Goal: Download file/media

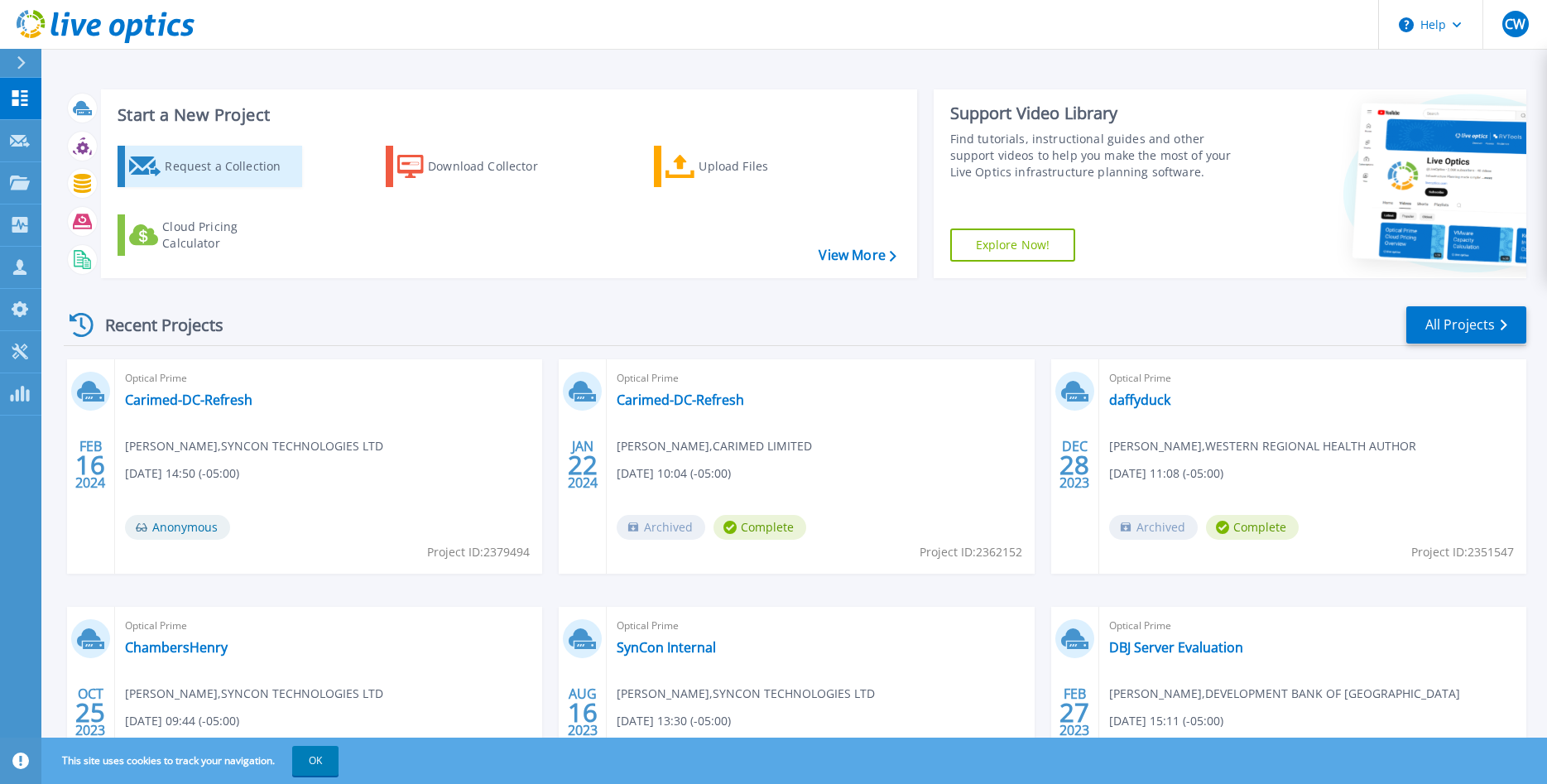
click at [162, 184] on link "Request a Collection" at bounding box center [209, 166] width 184 height 41
click at [462, 172] on div "Download Collector" at bounding box center [494, 166] width 132 height 33
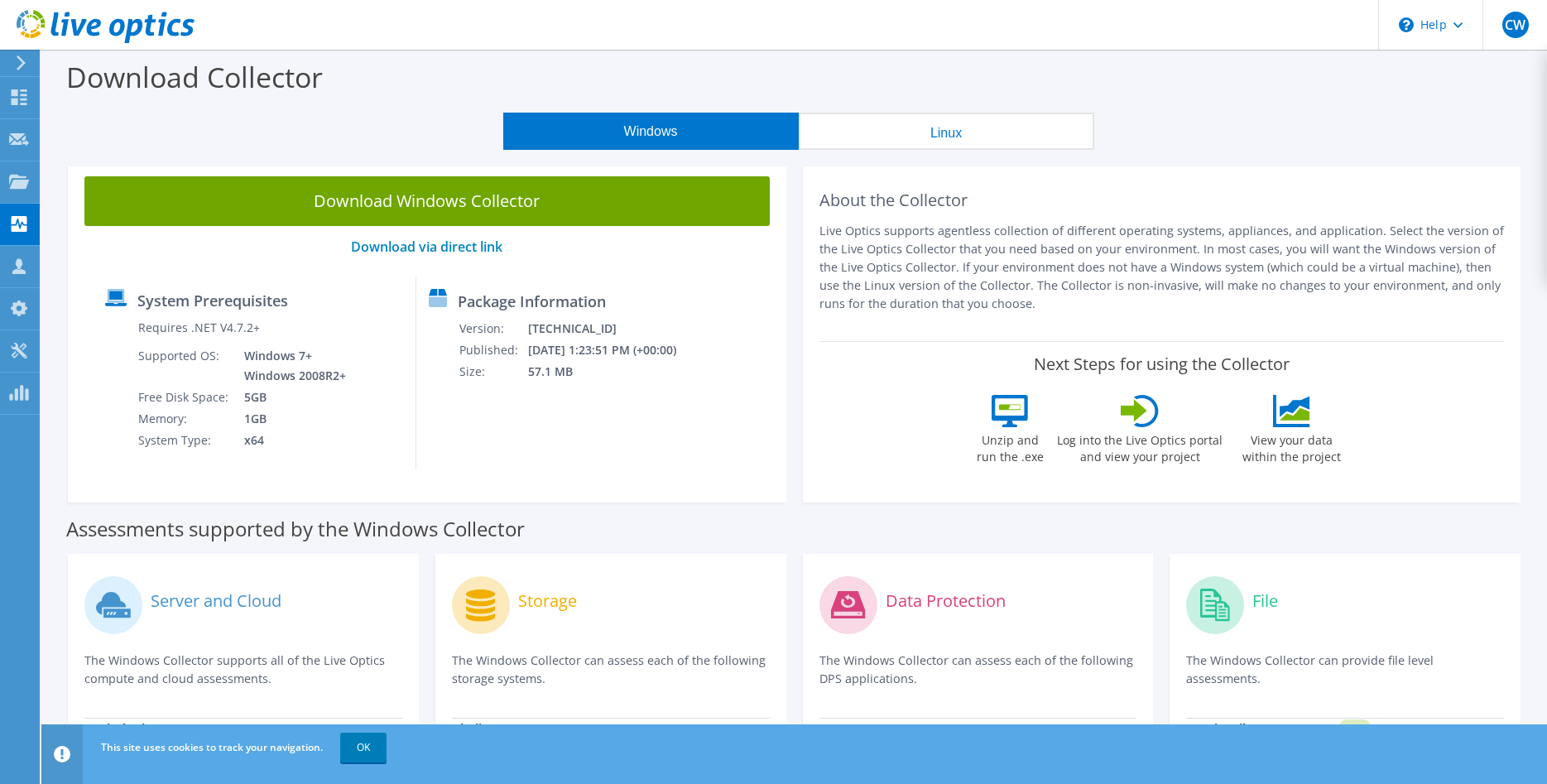
click at [973, 120] on button "Linux" at bounding box center [946, 130] width 295 height 37
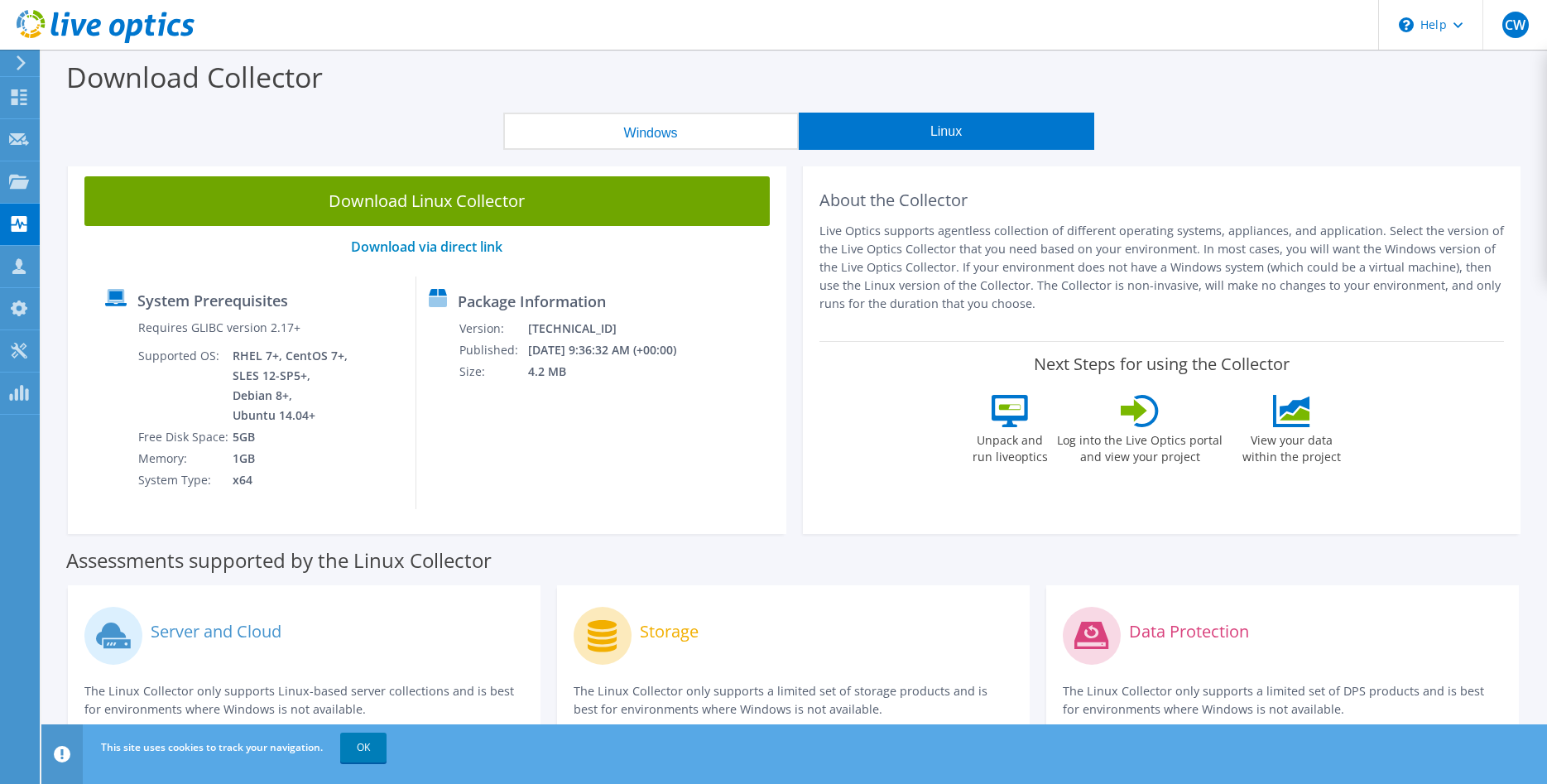
click at [678, 111] on div "Download Collector" at bounding box center [794, 81] width 1489 height 63
click at [650, 130] on button "Windows" at bounding box center [651, 130] width 295 height 37
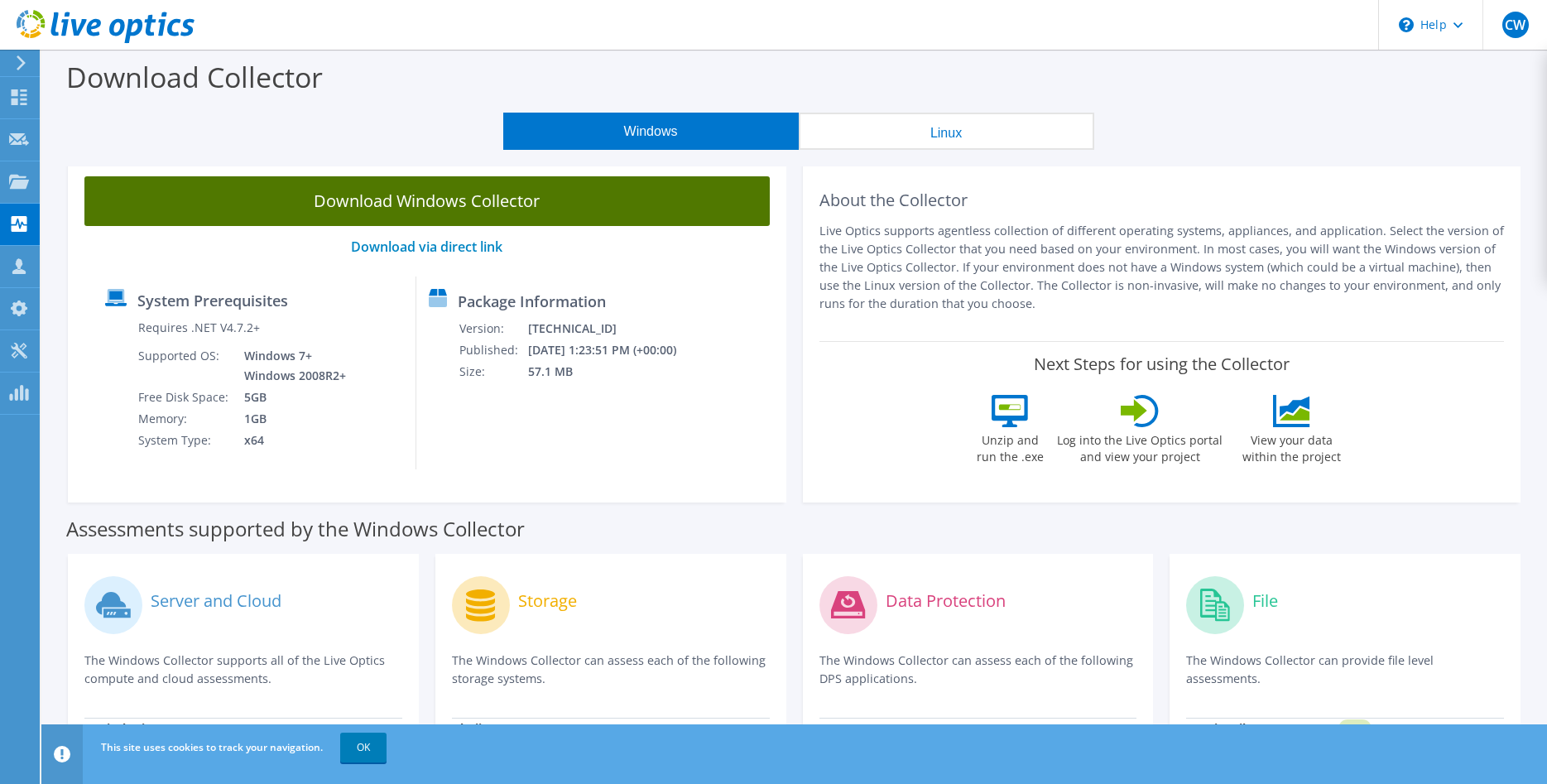
click at [389, 203] on link "Download Windows Collector" at bounding box center [426, 201] width 686 height 50
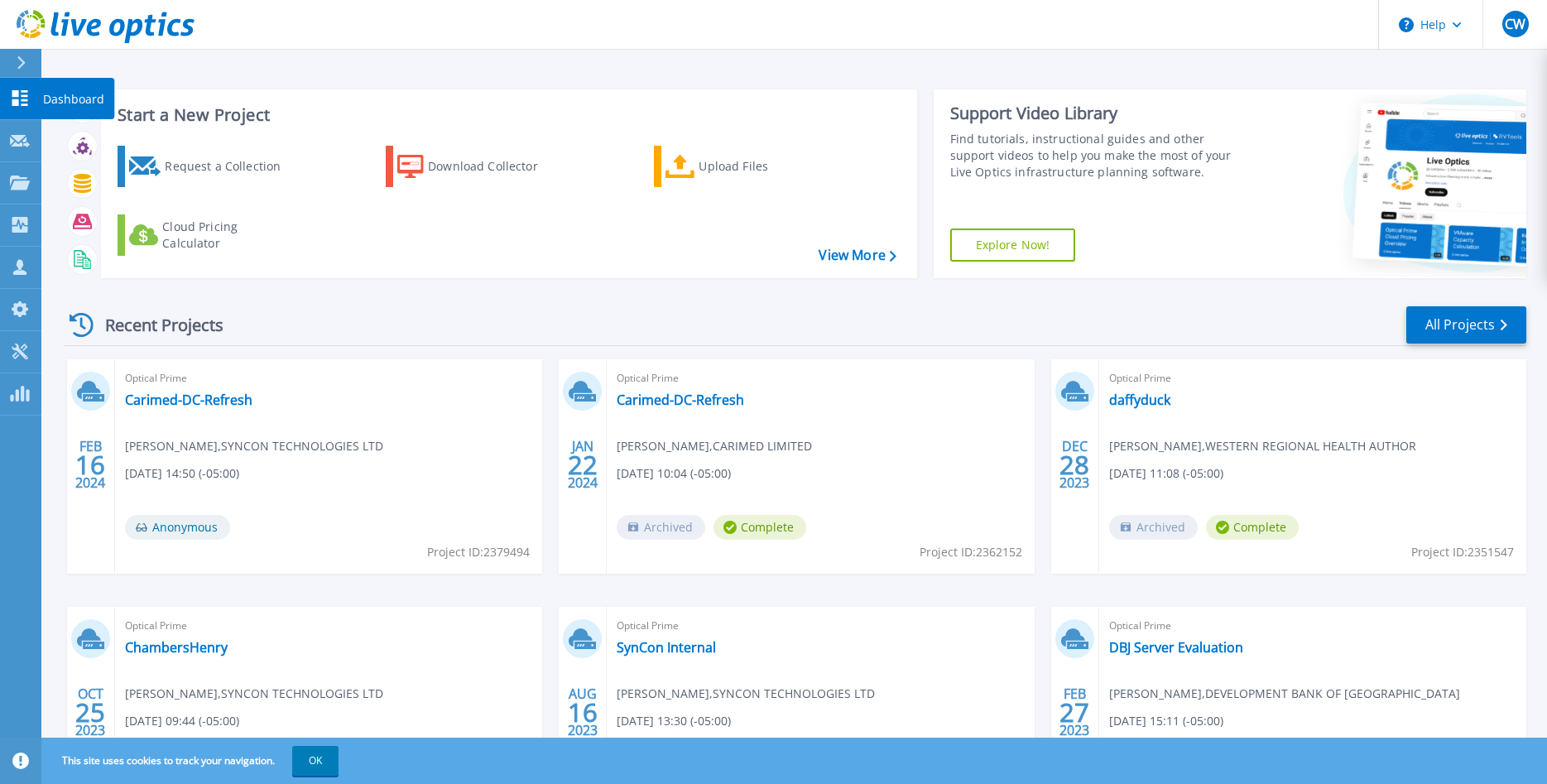
click at [35, 104] on link "Dashboard Dashboard" at bounding box center [21, 99] width 41 height 42
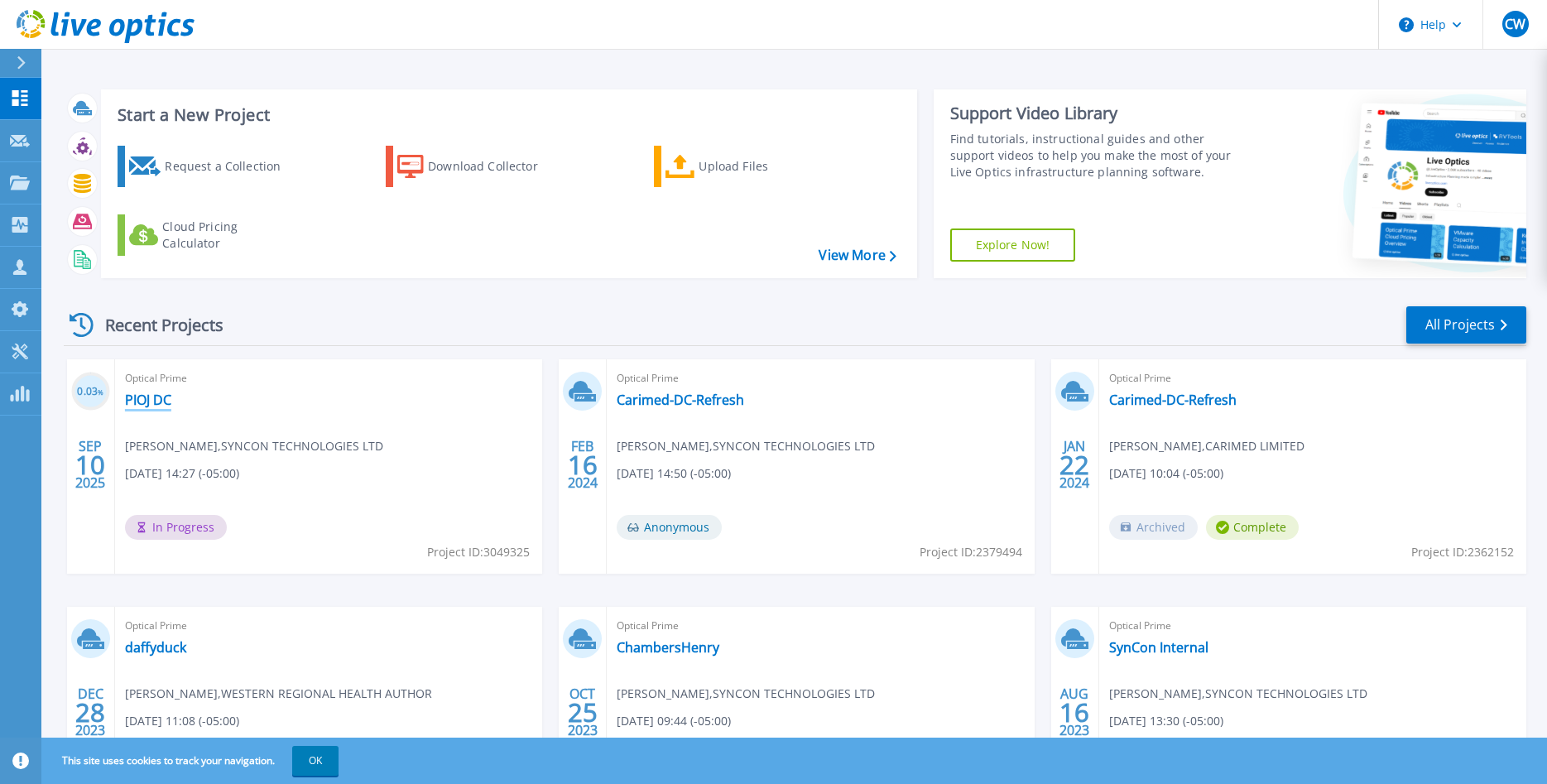
click at [155, 396] on link "PIOJ DC" at bounding box center [148, 399] width 46 height 16
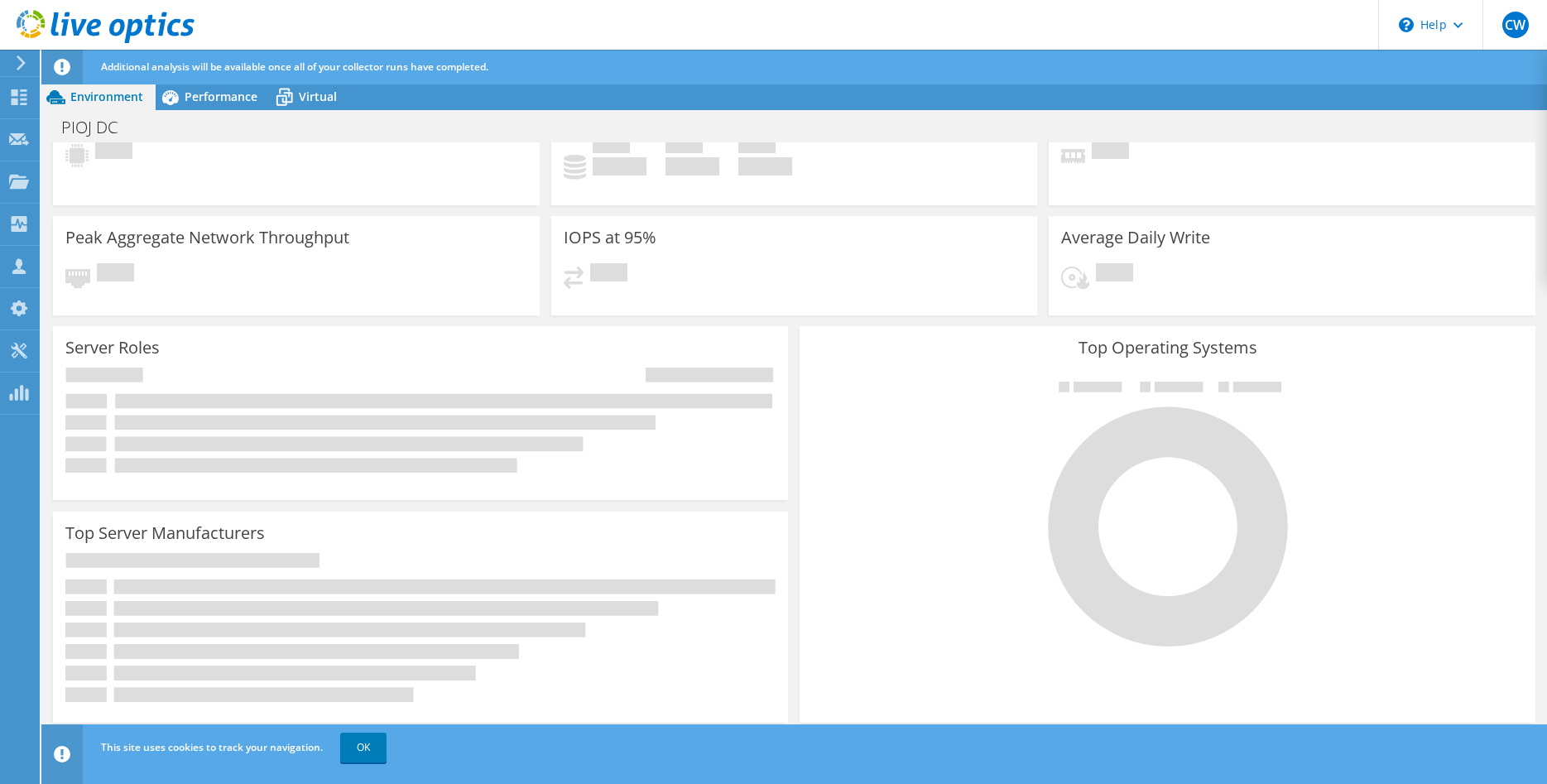
scroll to position [140, 0]
click at [344, 750] on link "OK" at bounding box center [363, 747] width 46 height 30
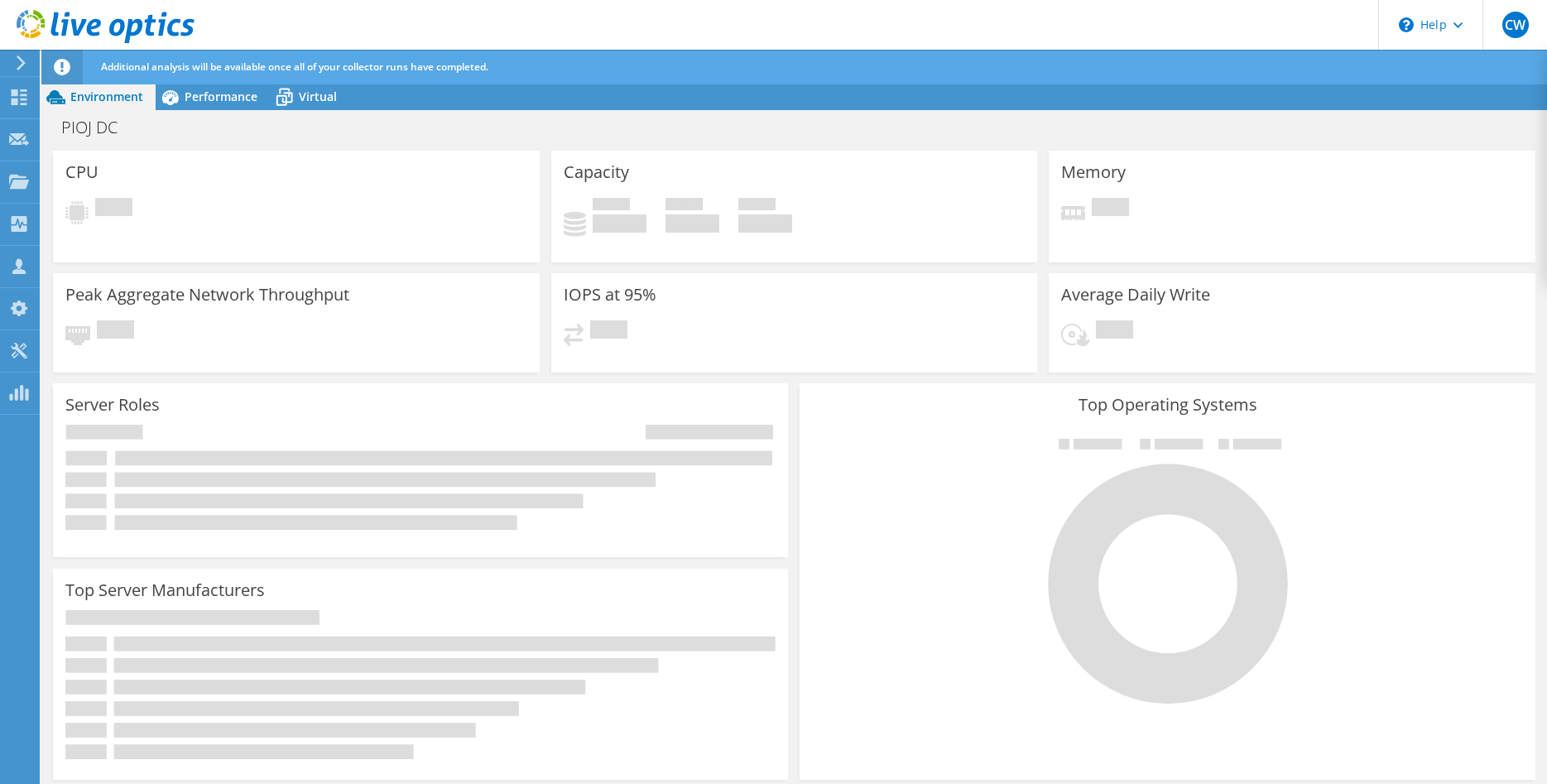
scroll to position [0, 0]
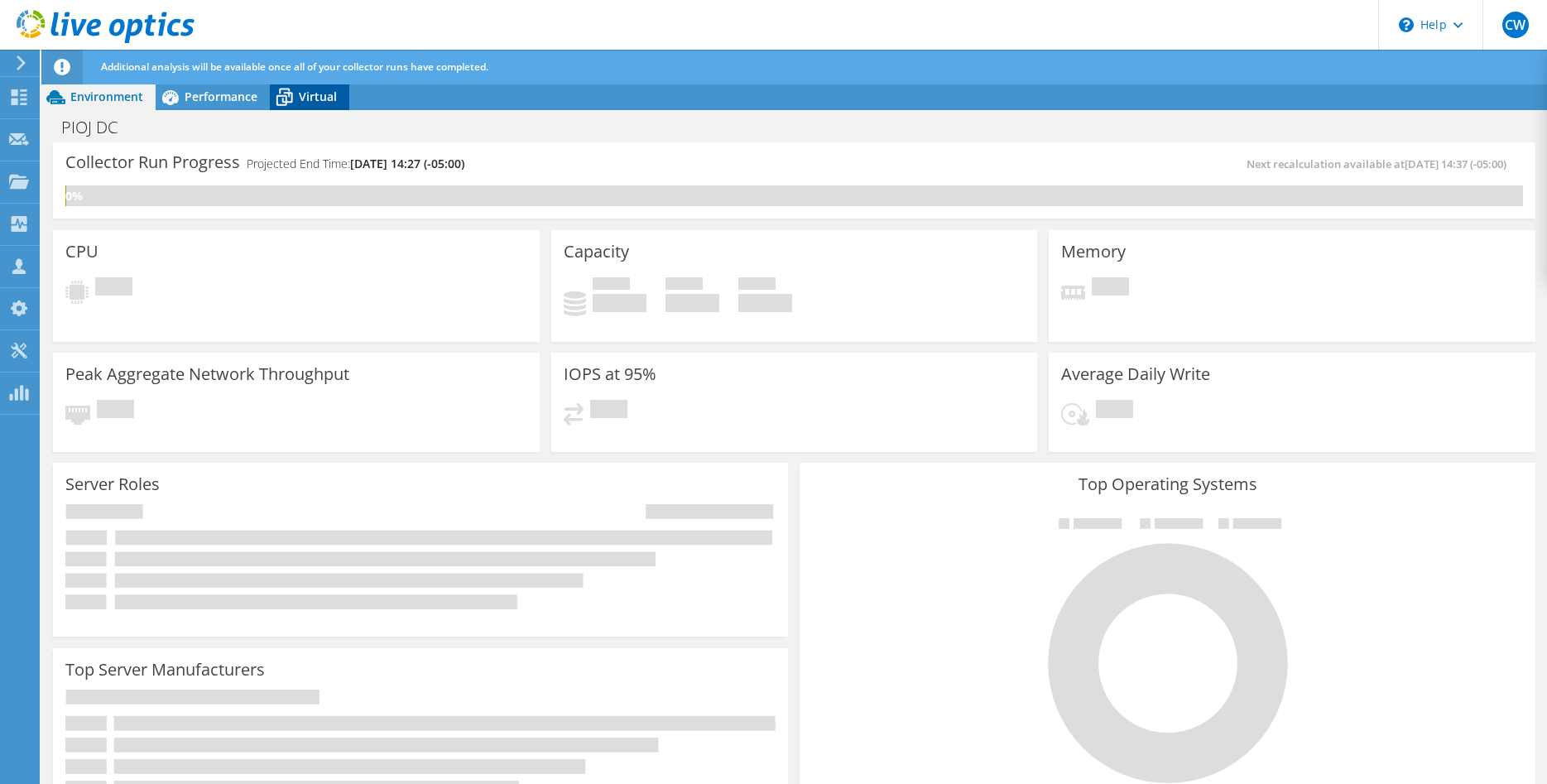
click at [304, 93] on span "Virtual" at bounding box center [317, 96] width 38 height 15
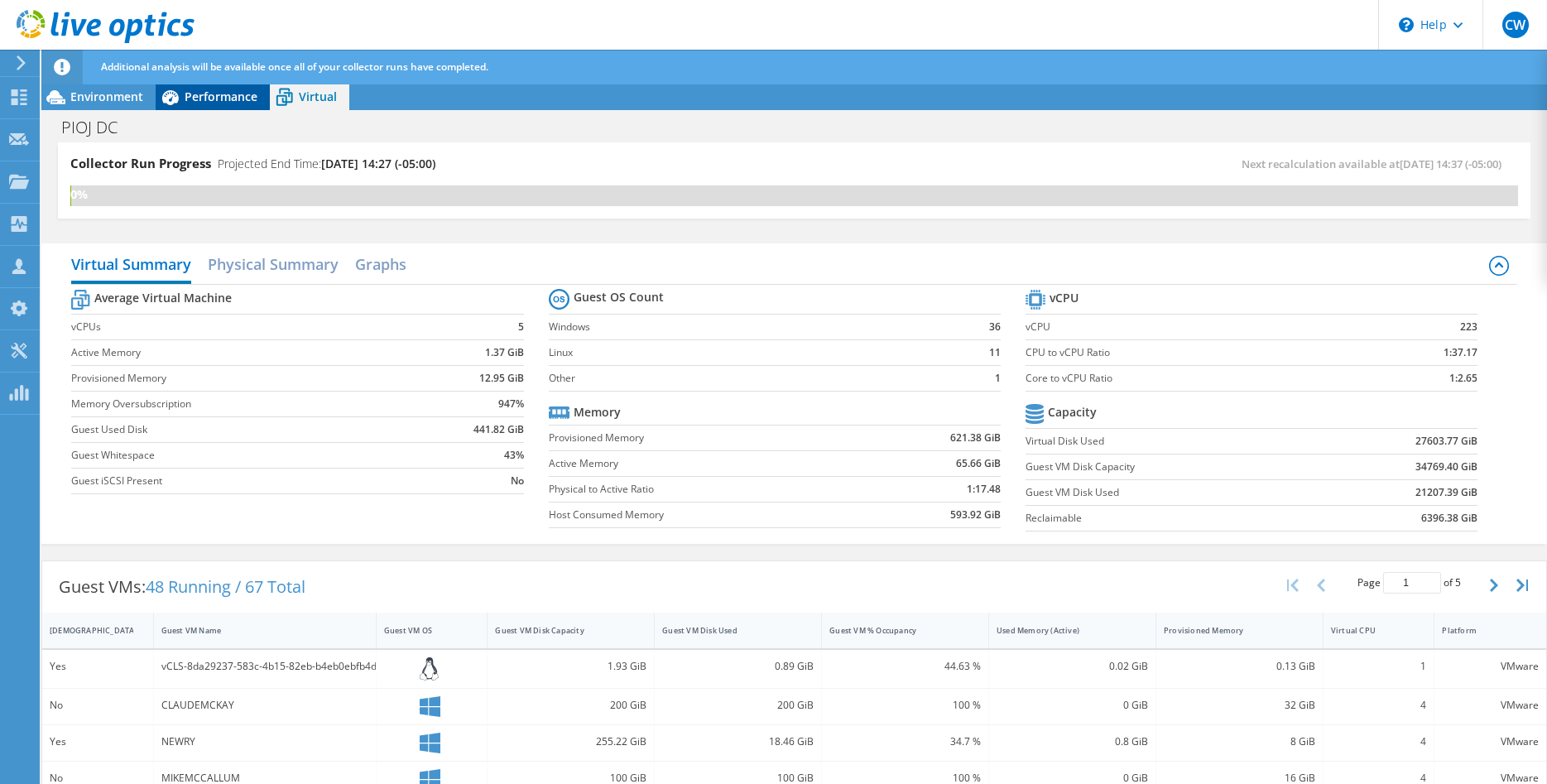
click at [224, 96] on span "Performance" at bounding box center [221, 96] width 73 height 15
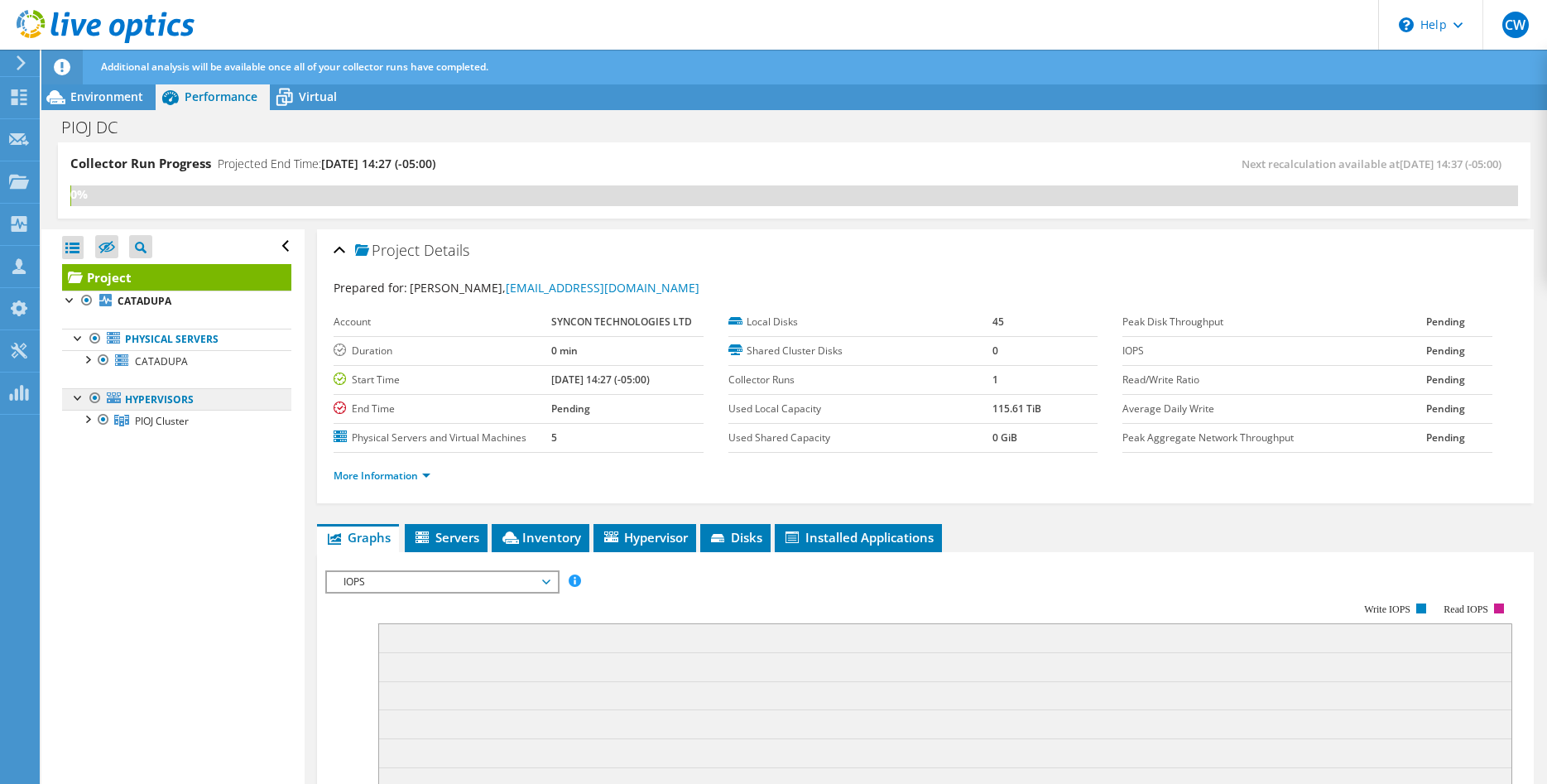
click at [160, 395] on link "Hypervisors" at bounding box center [176, 398] width 229 height 21
click at [87, 418] on div at bounding box center [87, 418] width 16 height 16
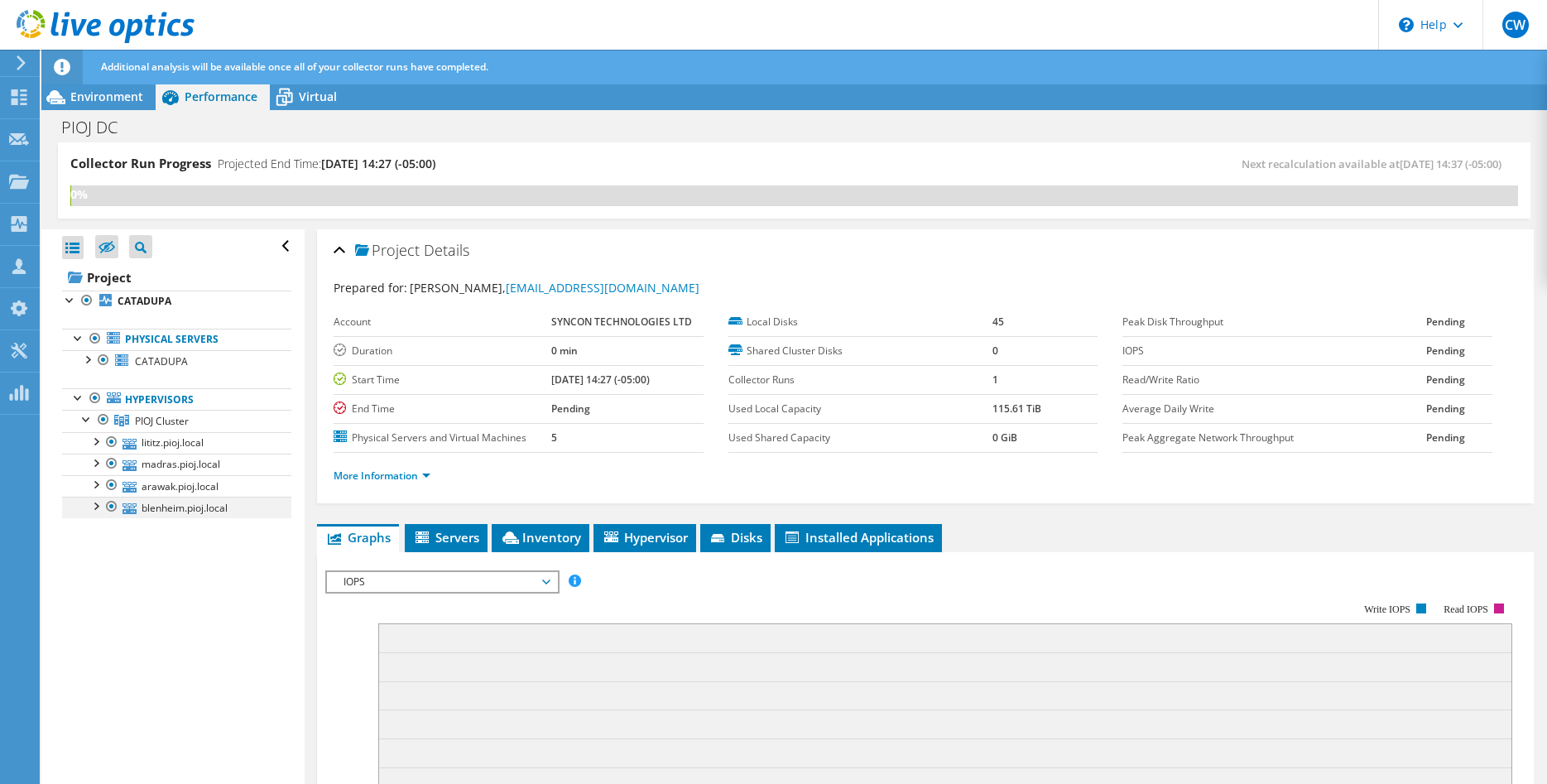
click at [90, 510] on div at bounding box center [94, 504] width 16 height 16
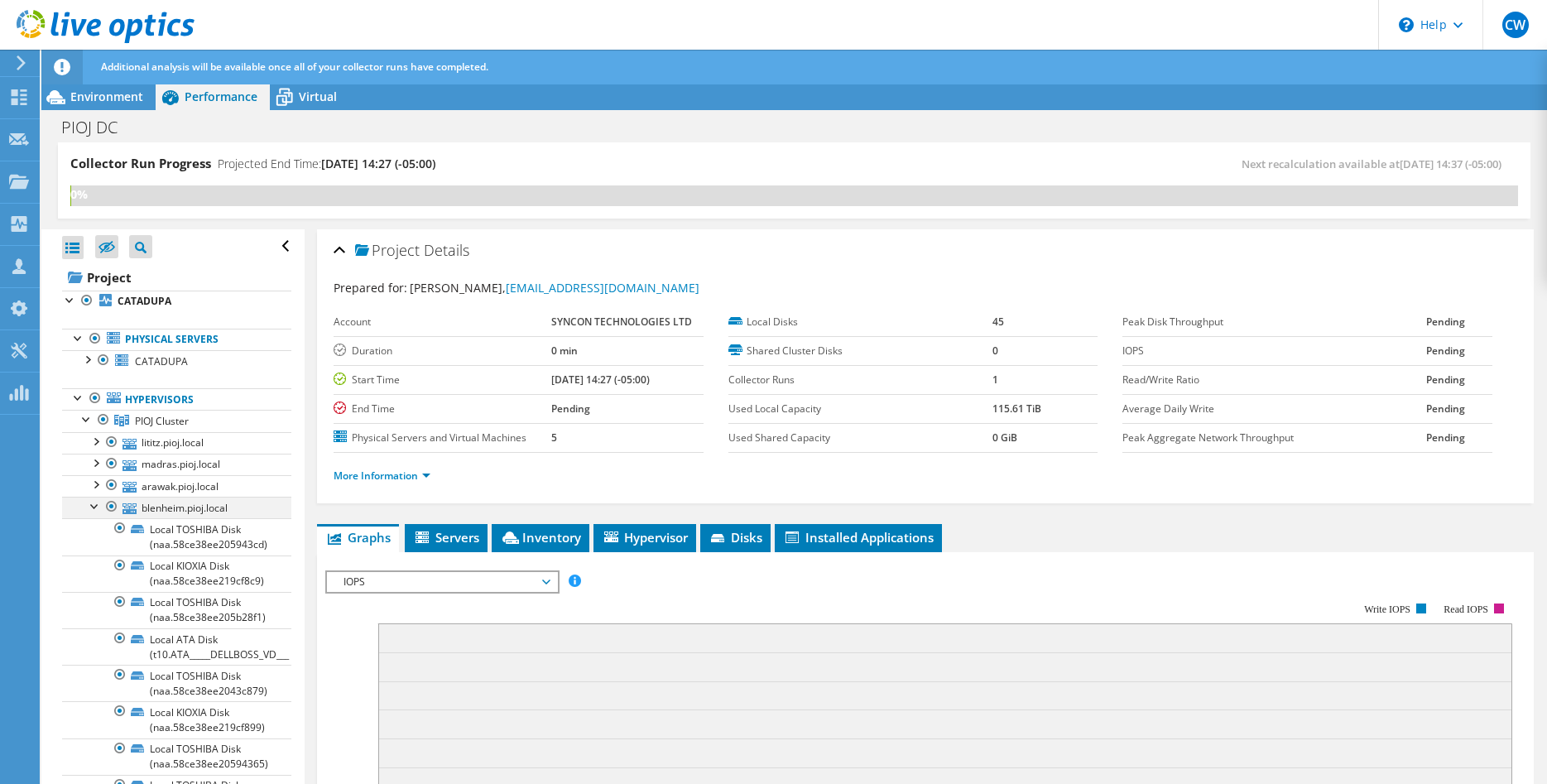
click at [91, 510] on div at bounding box center [94, 504] width 16 height 16
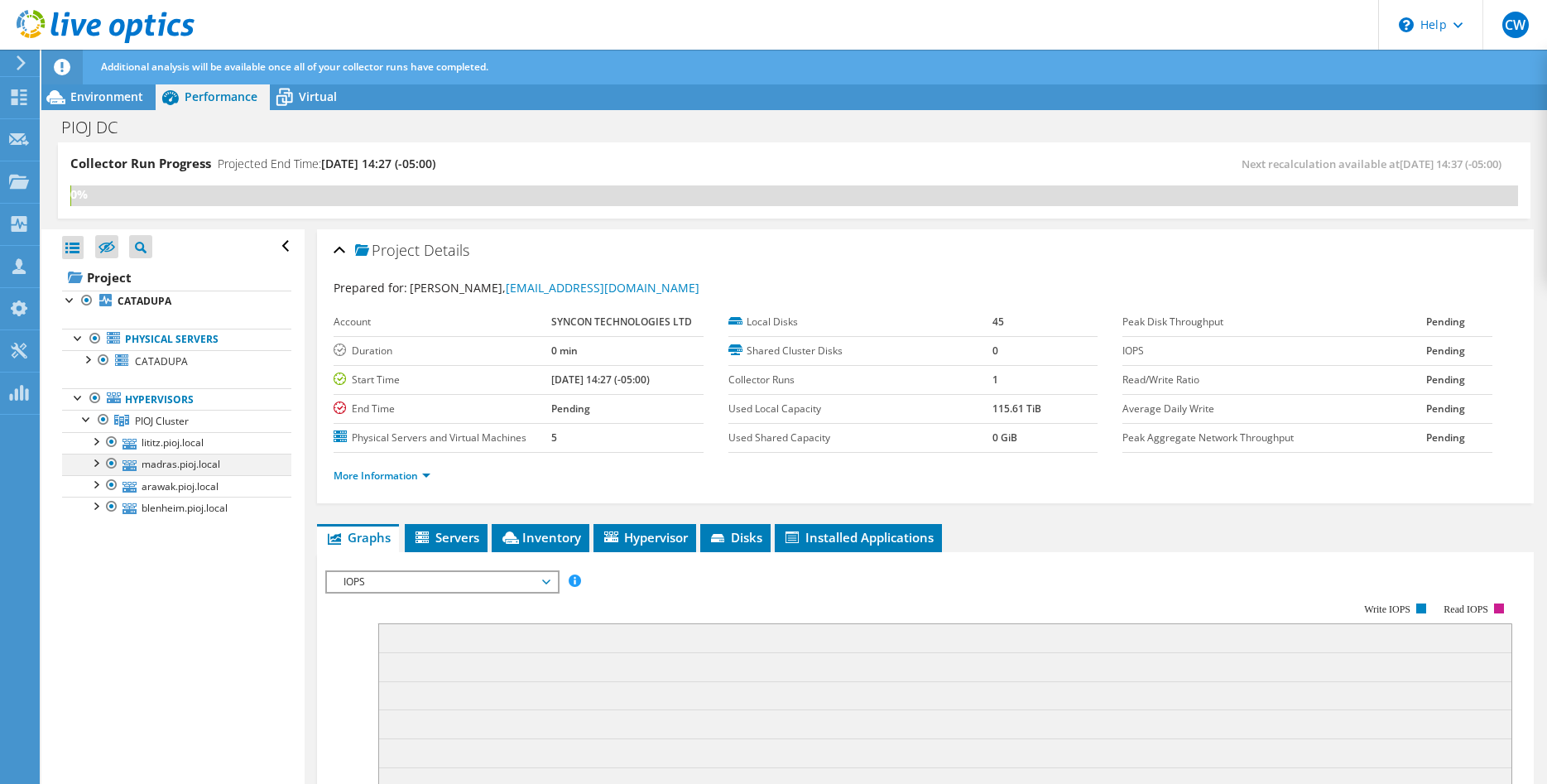
click at [96, 466] on div at bounding box center [94, 461] width 16 height 16
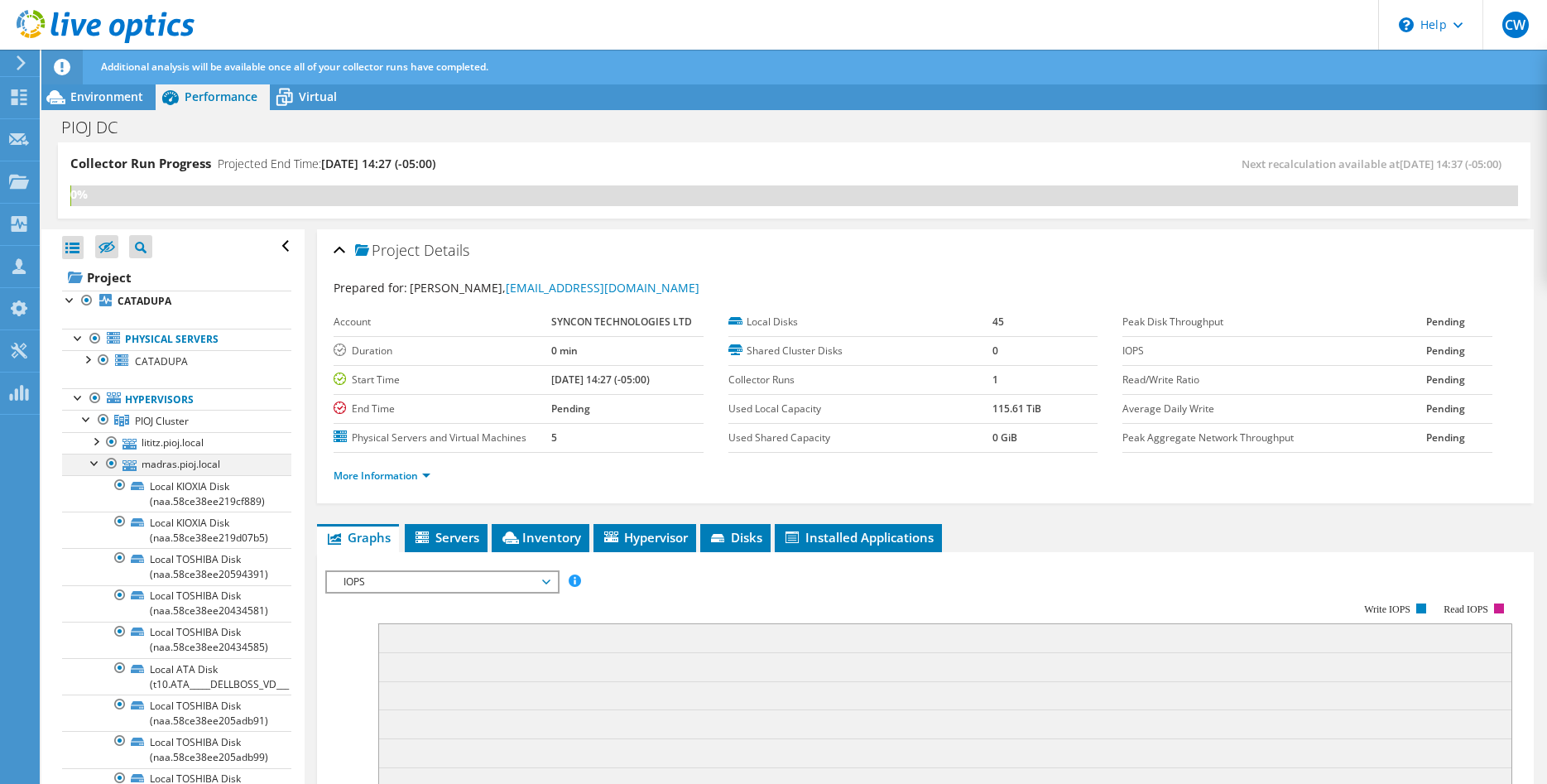
click at [92, 461] on div at bounding box center [94, 461] width 16 height 16
